Goal: Task Accomplishment & Management: Use online tool/utility

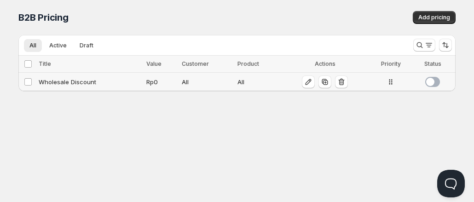
click at [155, 78] on div "Rp 0" at bounding box center [161, 81] width 30 height 9
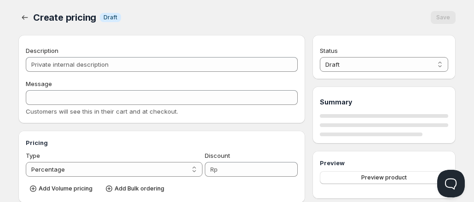
type input "Wholesale Discount"
type input "WHOLESALE DISCOUNT"
select select "2"
type input "0"
radio input "true"
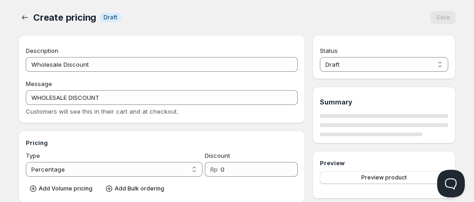
radio input "true"
checkbox input "true"
select select "Rp"
select select "3"
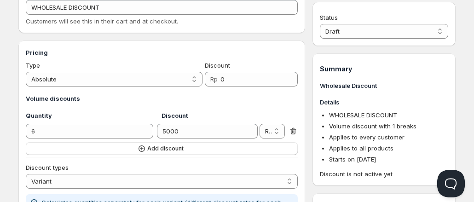
scroll to position [92, 0]
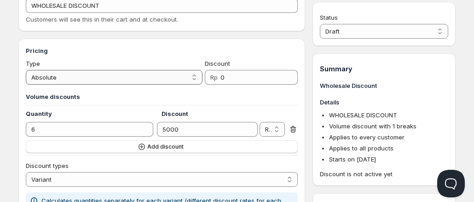
click at [158, 81] on select "Percentage Absolute" at bounding box center [114, 77] width 177 height 15
click at [154, 65] on div "Type" at bounding box center [114, 63] width 177 height 9
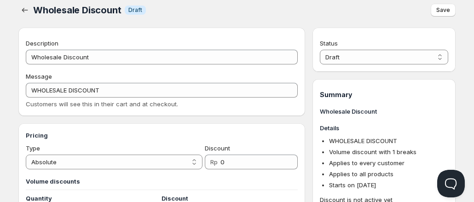
scroll to position [0, 0]
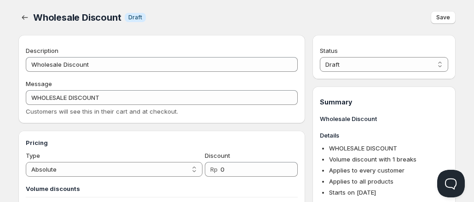
click at [77, 115] on div "Customers will see this in their cart and at checkout." at bounding box center [162, 111] width 272 height 9
